Goal: Transaction & Acquisition: Purchase product/service

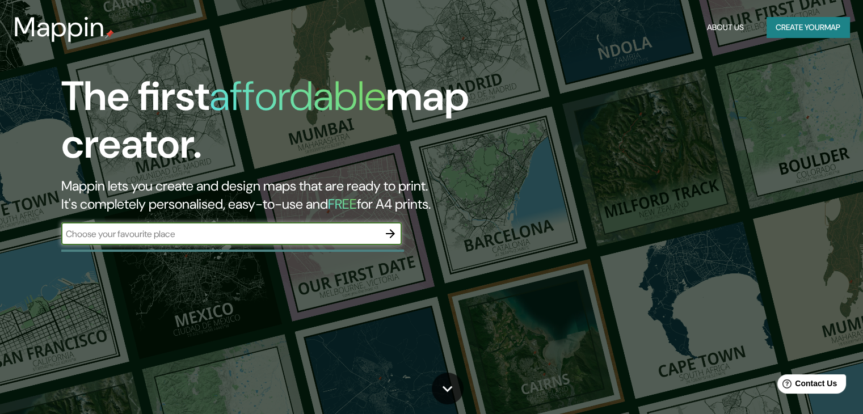
click at [267, 243] on div "​" at bounding box center [231, 234] width 341 height 23
type input "[GEOGRAPHIC_DATA]"
click at [388, 239] on icon "button" at bounding box center [391, 234] width 14 height 14
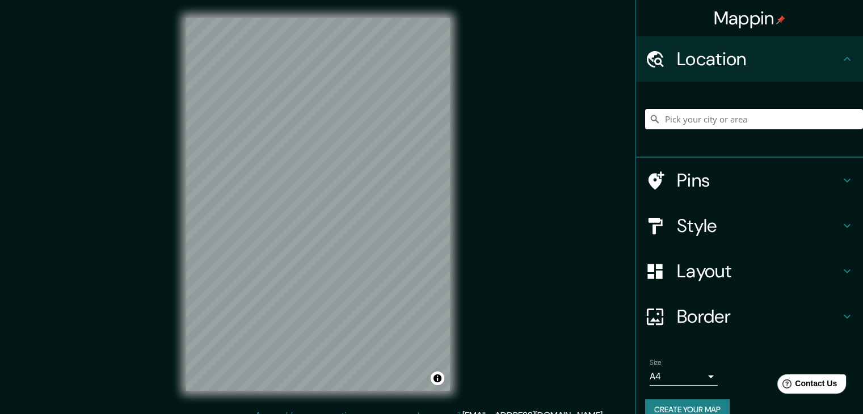
click at [765, 128] on input "Pick your city or area" at bounding box center [754, 119] width 218 height 20
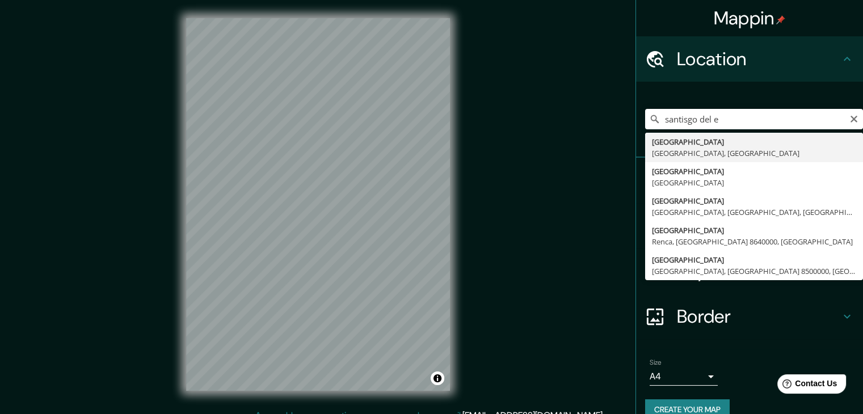
type input "[GEOGRAPHIC_DATA], [GEOGRAPHIC_DATA], [GEOGRAPHIC_DATA]"
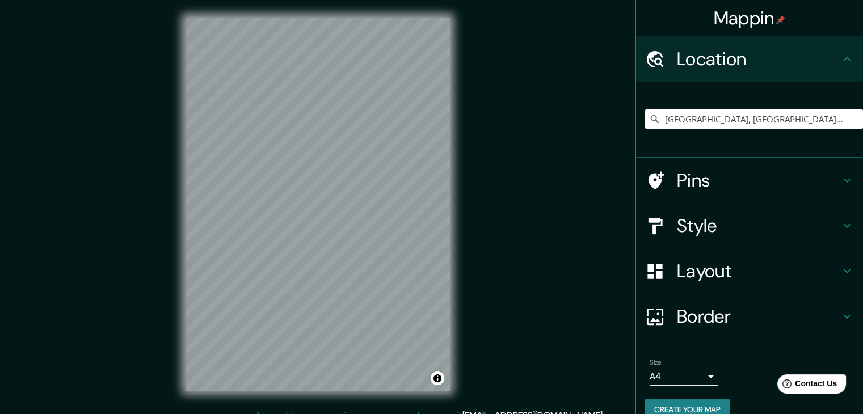
click at [684, 379] on body "Mappin Location [GEOGRAPHIC_DATA], [GEOGRAPHIC_DATA], [GEOGRAPHIC_DATA] Pins St…" at bounding box center [431, 207] width 863 height 414
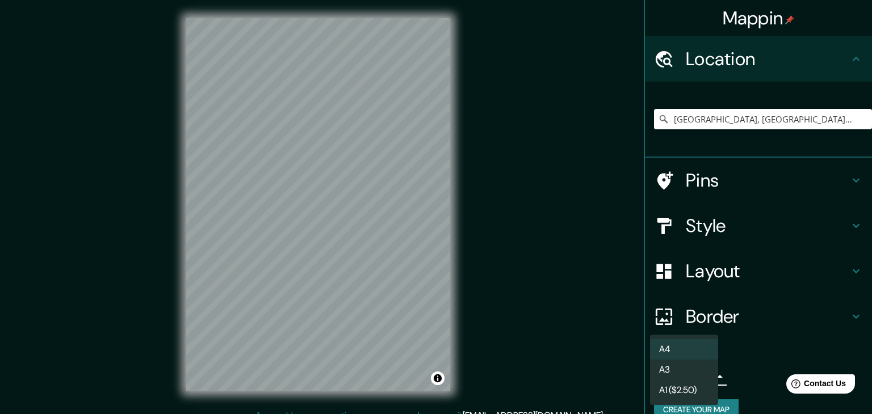
click at [686, 366] on li "A3" at bounding box center [684, 370] width 68 height 20
type input "a4"
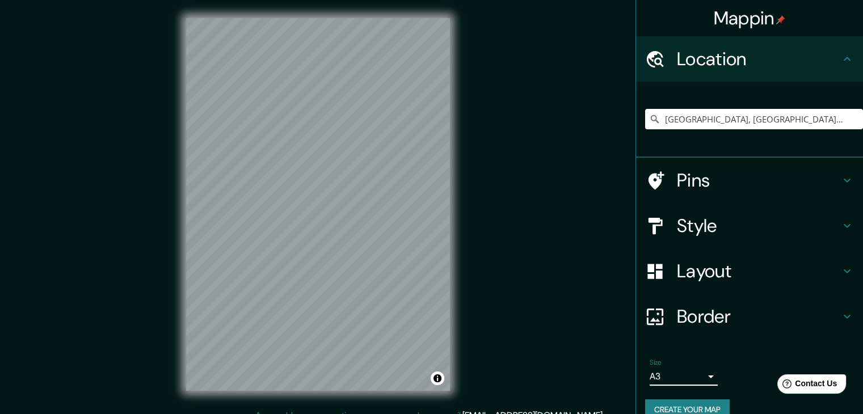
click at [686, 404] on button "Create your map" at bounding box center [687, 410] width 85 height 21
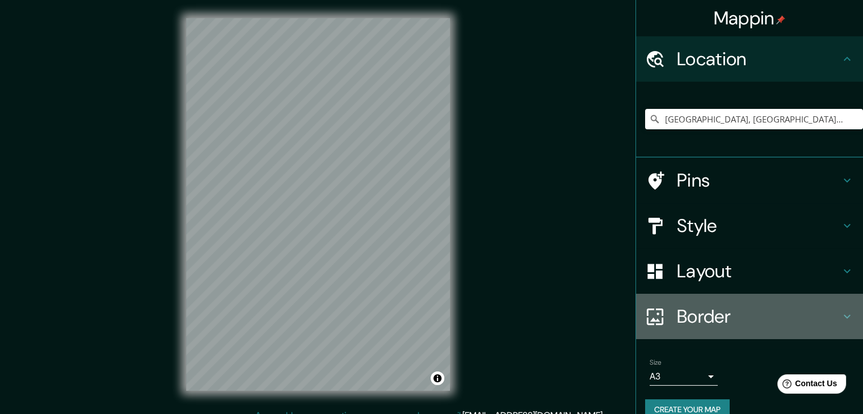
click at [725, 323] on h4 "Border" at bounding box center [758, 316] width 163 height 23
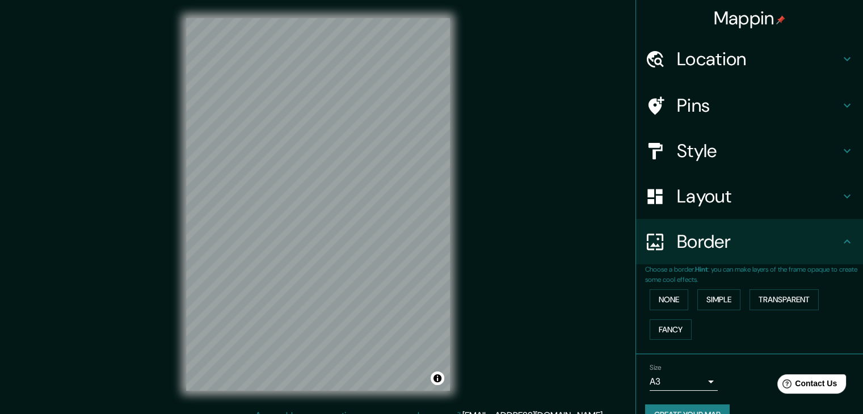
click at [696, 185] on h4 "Layout" at bounding box center [758, 196] width 163 height 23
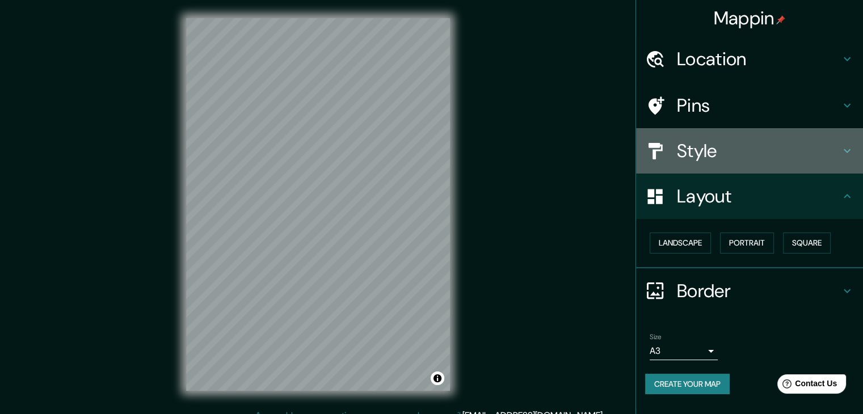
click at [737, 141] on h4 "Style" at bounding box center [758, 151] width 163 height 23
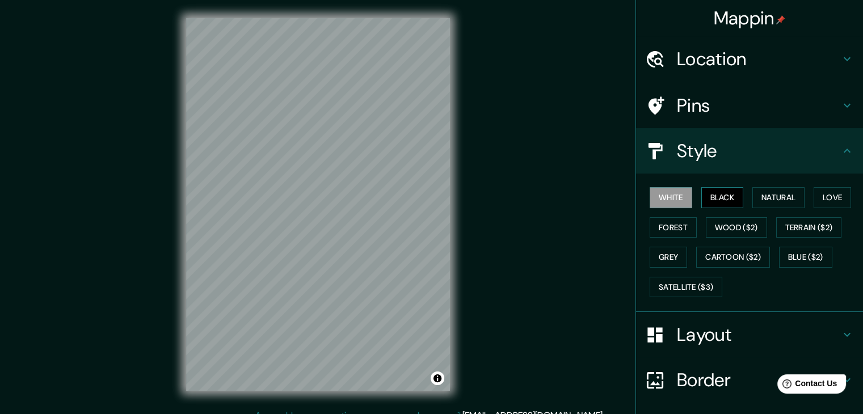
click at [720, 191] on button "Black" at bounding box center [723, 197] width 43 height 21
click at [776, 200] on button "Natural" at bounding box center [779, 197] width 52 height 21
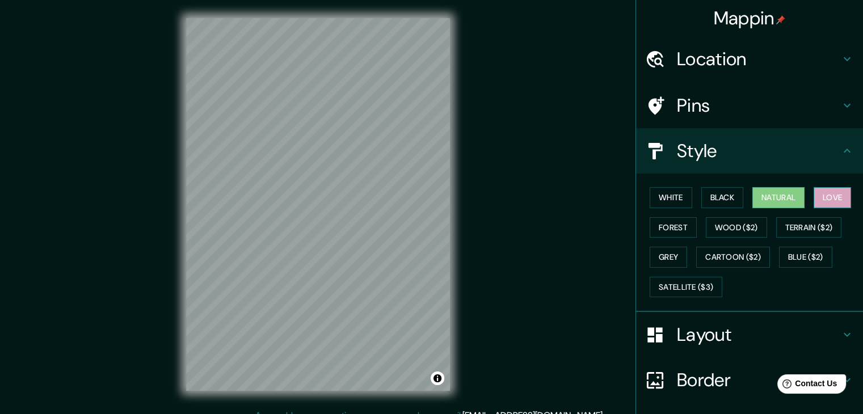
click at [825, 195] on button "Love" at bounding box center [832, 197] width 37 height 21
click at [658, 217] on button "Forest" at bounding box center [673, 227] width 47 height 21
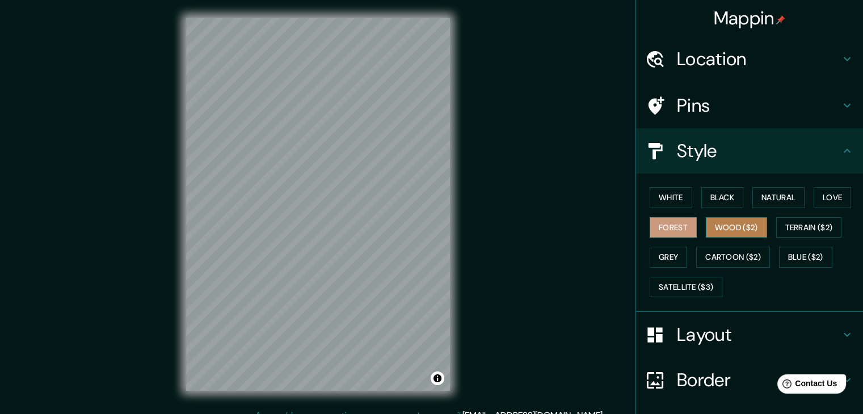
click at [729, 223] on button "Wood ($2)" at bounding box center [736, 227] width 61 height 21
click at [658, 223] on button "Forest" at bounding box center [673, 227] width 47 height 21
click at [682, 192] on button "White" at bounding box center [671, 197] width 43 height 21
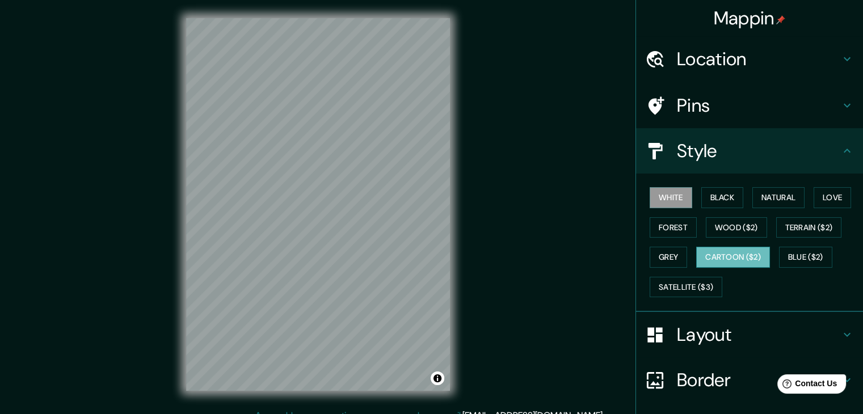
click at [720, 250] on button "Cartoon ($2)" at bounding box center [733, 257] width 74 height 21
click at [667, 262] on button "Grey" at bounding box center [668, 257] width 37 height 21
click at [671, 188] on button "White" at bounding box center [671, 197] width 43 height 21
click at [733, 191] on button "Black" at bounding box center [723, 197] width 43 height 21
click at [658, 201] on button "White" at bounding box center [671, 197] width 43 height 21
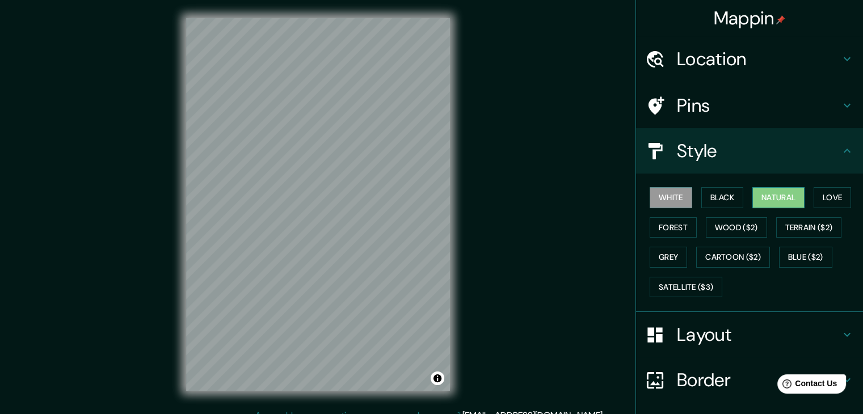
click at [781, 195] on button "Natural" at bounding box center [779, 197] width 52 height 21
click at [668, 196] on button "White" at bounding box center [671, 197] width 43 height 21
click at [702, 188] on button "Black" at bounding box center [723, 197] width 43 height 21
